Goal: Task Accomplishment & Management: Manage account settings

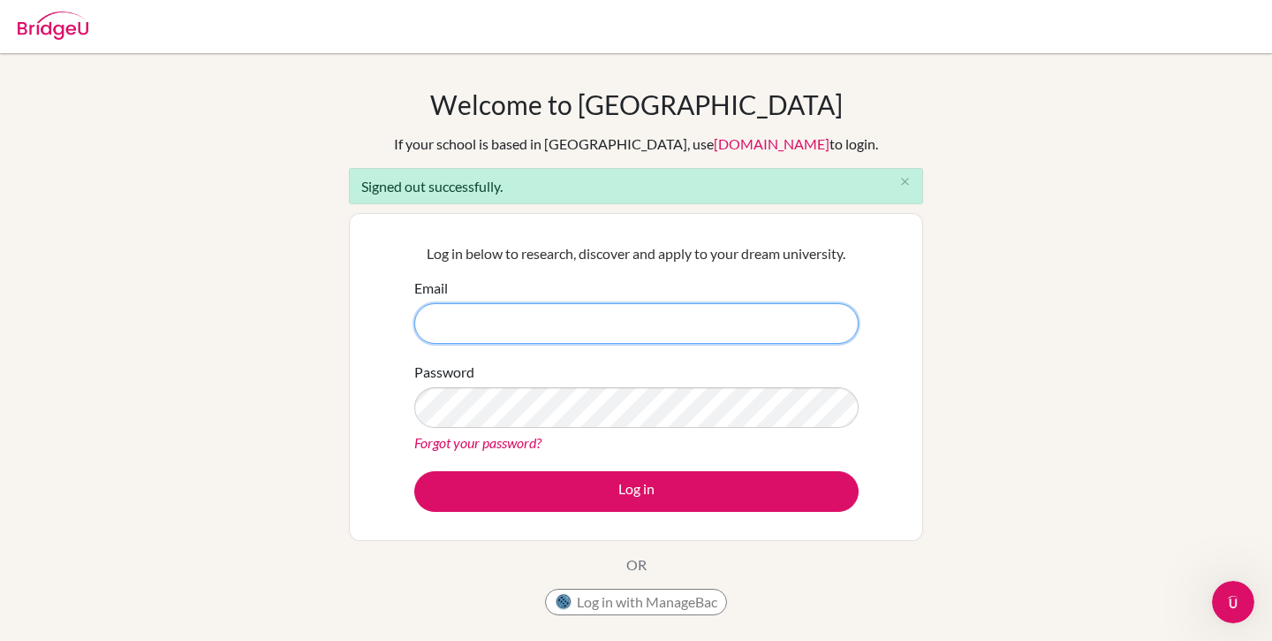
click at [634, 330] on input "Email" at bounding box center [636, 323] width 444 height 41
type input "[PERSON_NAME][EMAIL_ADDRESS][PERSON_NAME][DOMAIN_NAME]"
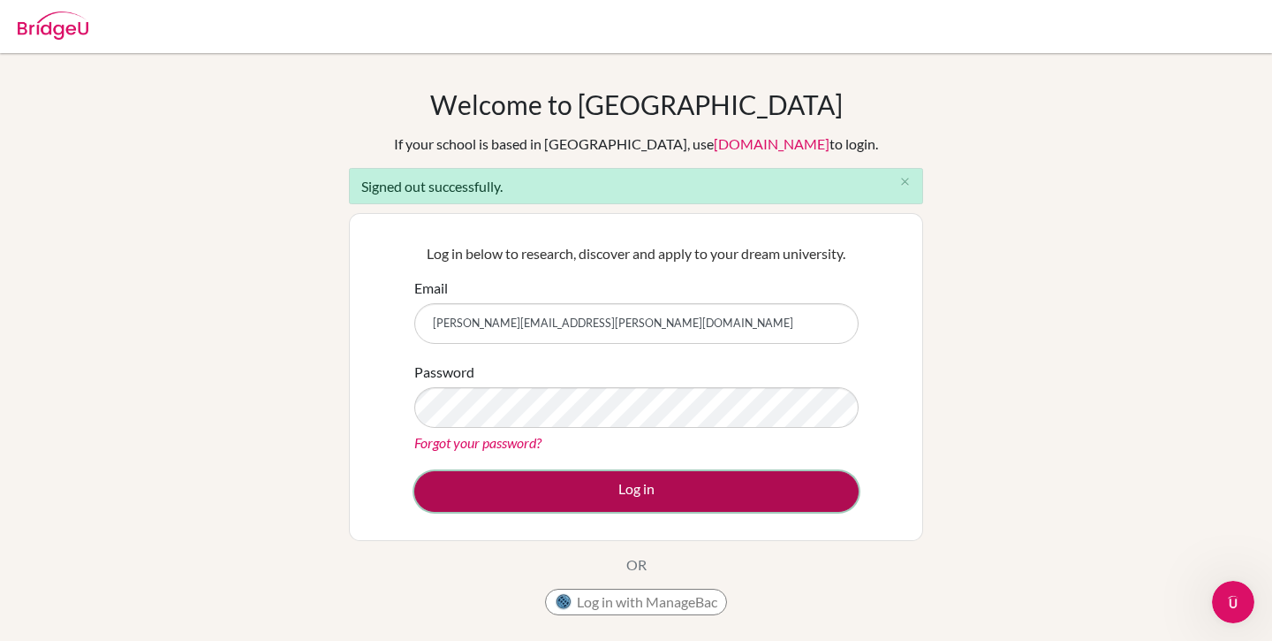
click at [445, 489] on button "Log in" at bounding box center [636, 491] width 444 height 41
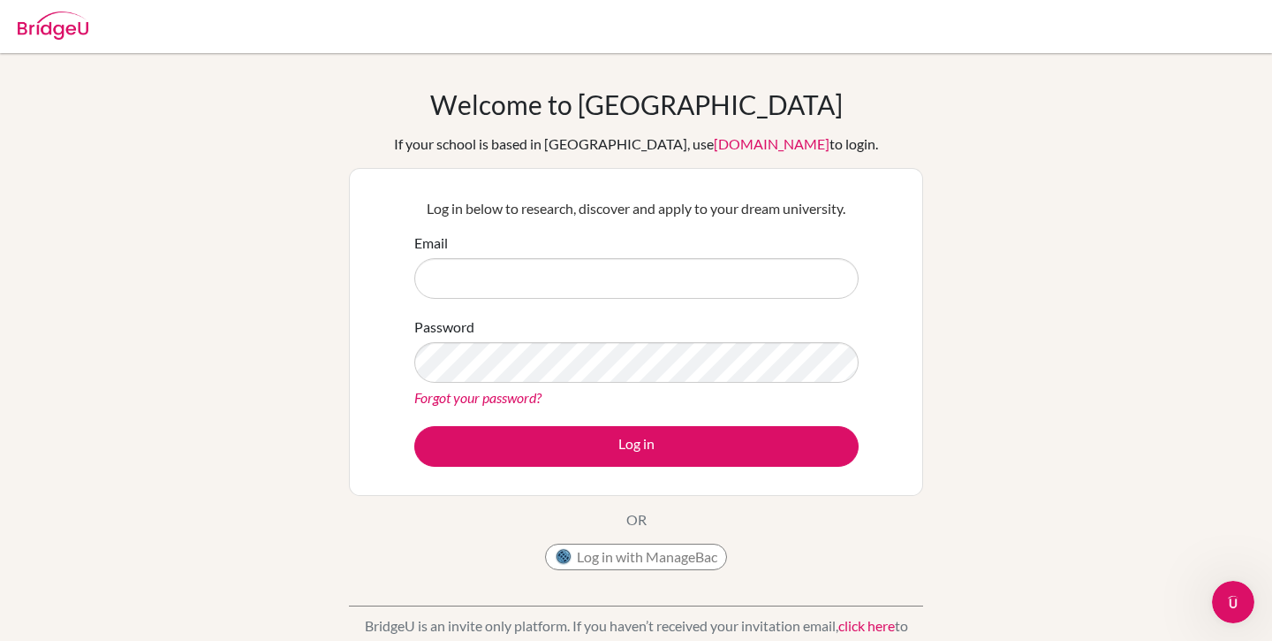
click at [492, 284] on input "Email" at bounding box center [636, 278] width 444 height 41
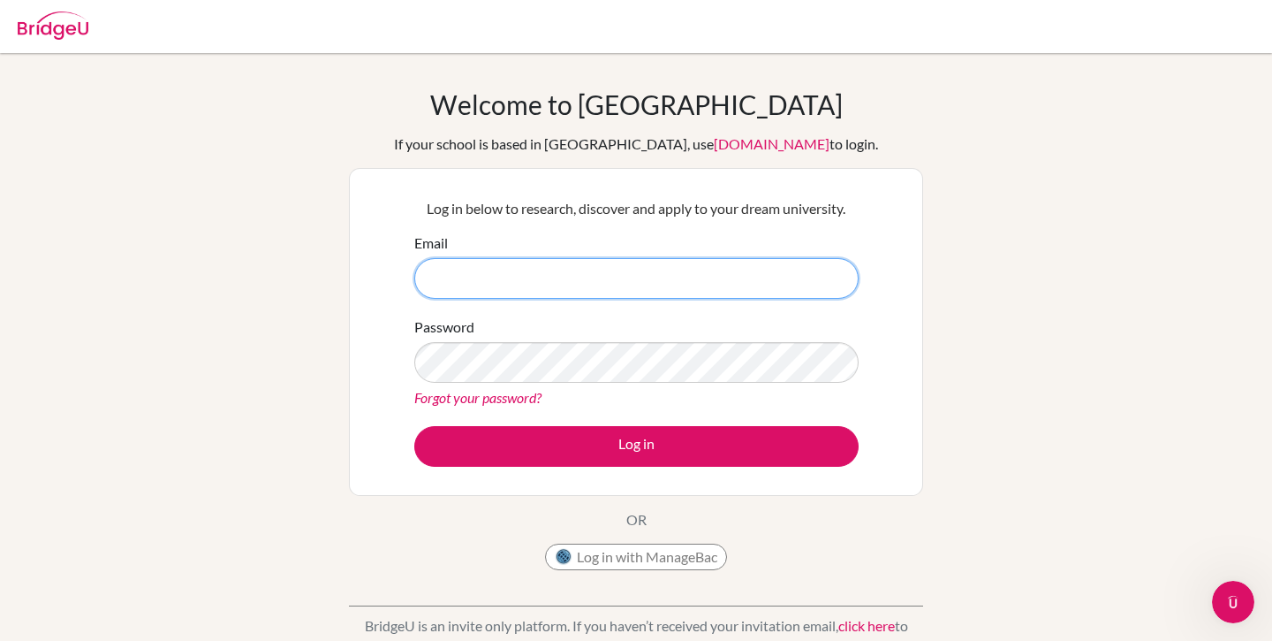
type input "[PERSON_NAME][EMAIL_ADDRESS][PERSON_NAME][DOMAIN_NAME]"
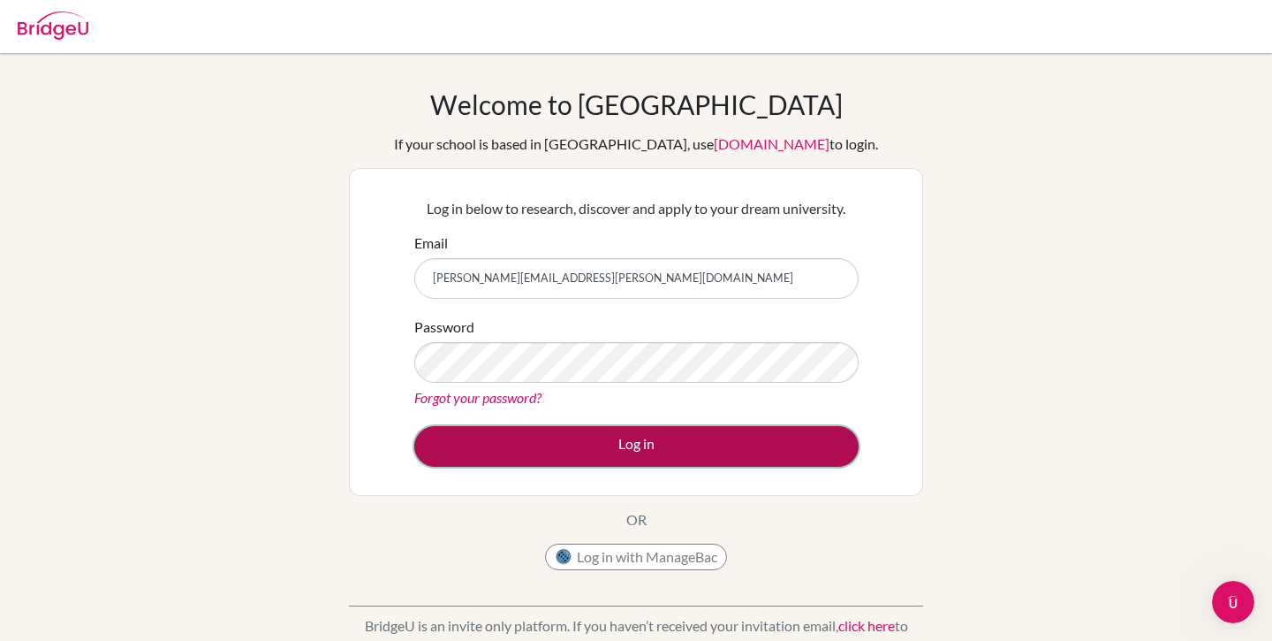
click at [486, 453] on button "Log in" at bounding box center [636, 446] width 444 height 41
